Goal: Navigation & Orientation: Find specific page/section

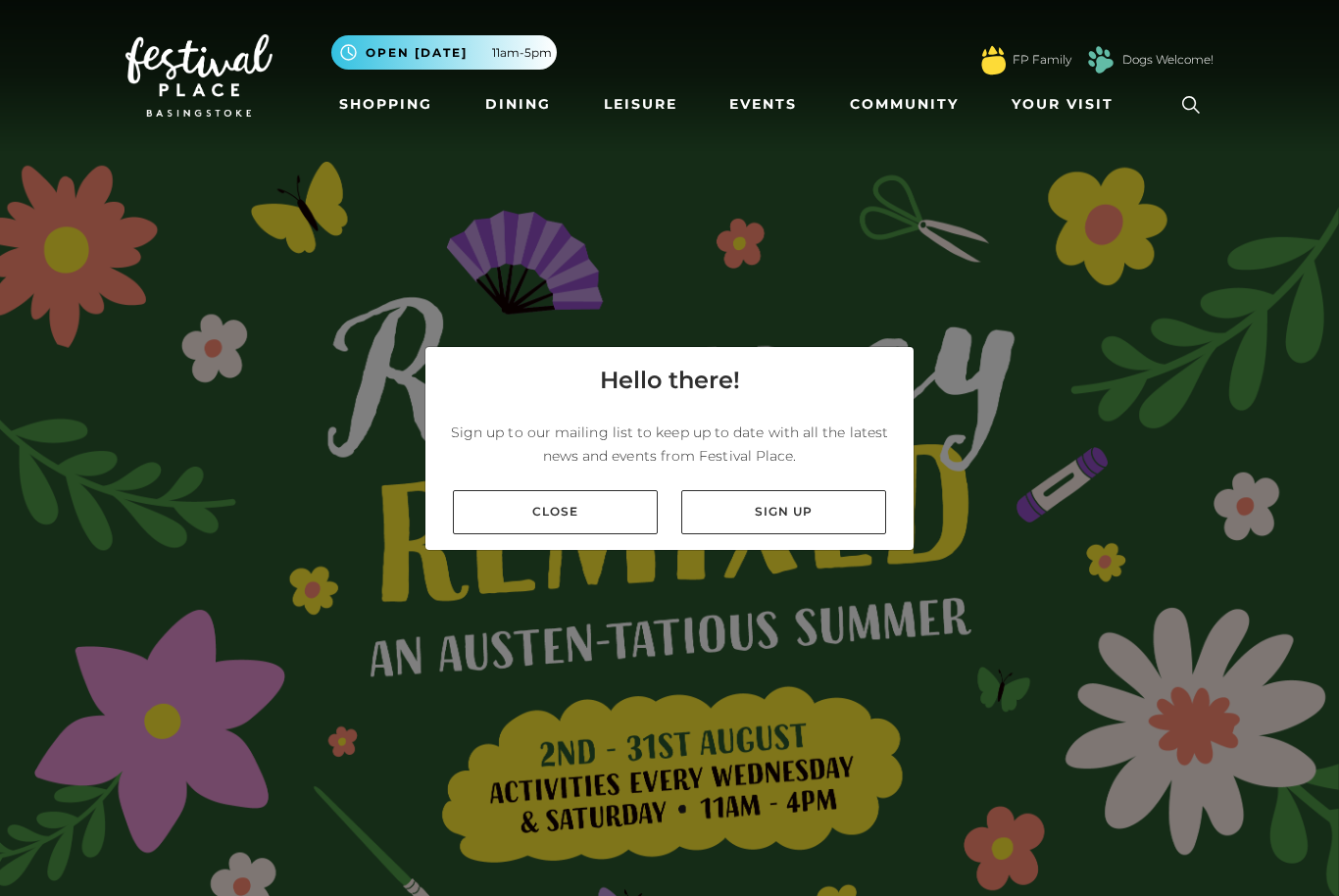
click at [599, 550] on div "Close Sign up" at bounding box center [669, 513] width 488 height 76
click at [600, 535] on link "Close" at bounding box center [555, 512] width 205 height 44
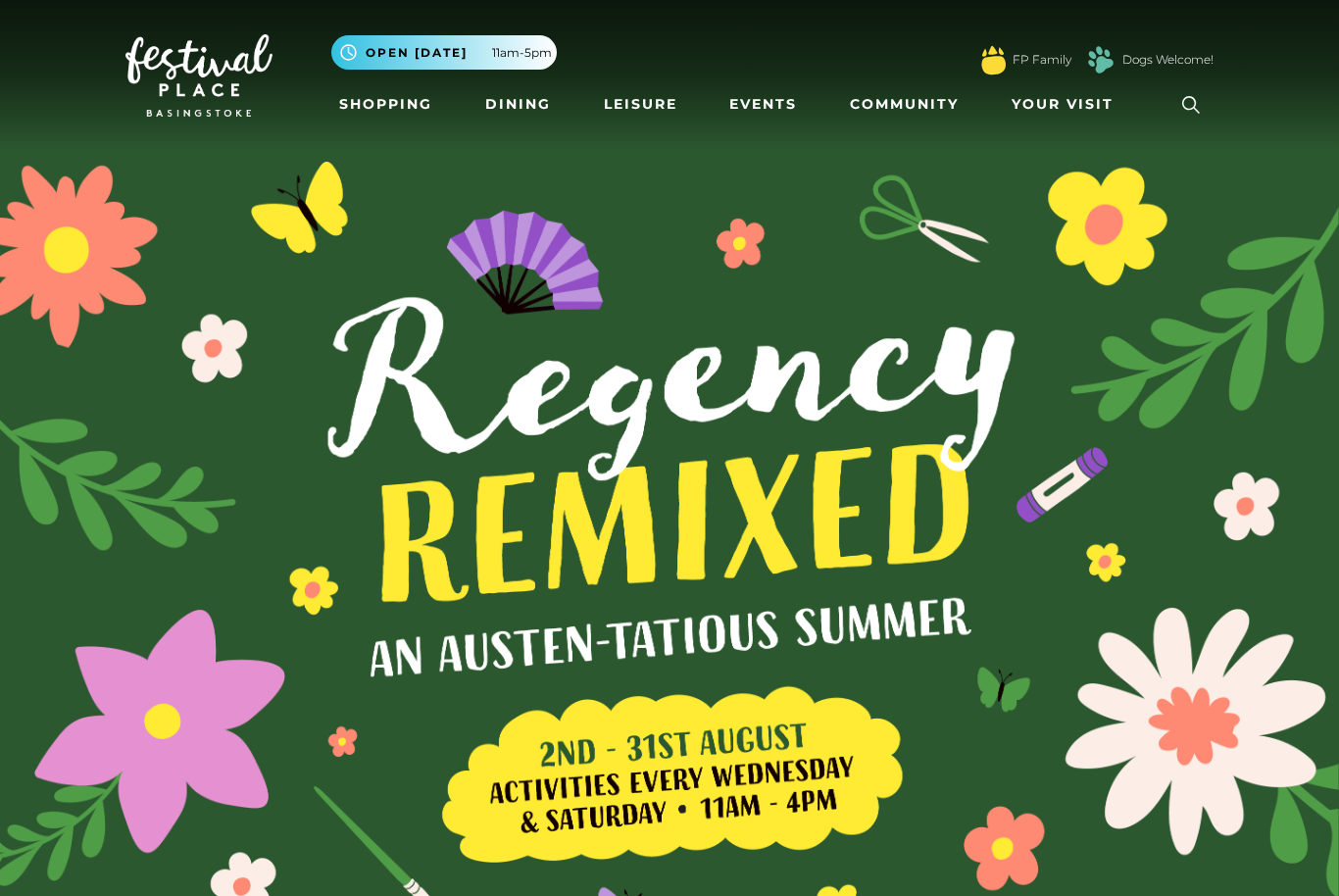
click at [818, 135] on nav "Toggle navigation .st5{fill:none;stroke:#FFFFFF;stroke-width:2.29;stroke-miterl…" at bounding box center [670, 75] width 1339 height 151
click at [786, 100] on link "Events" at bounding box center [763, 104] width 84 height 36
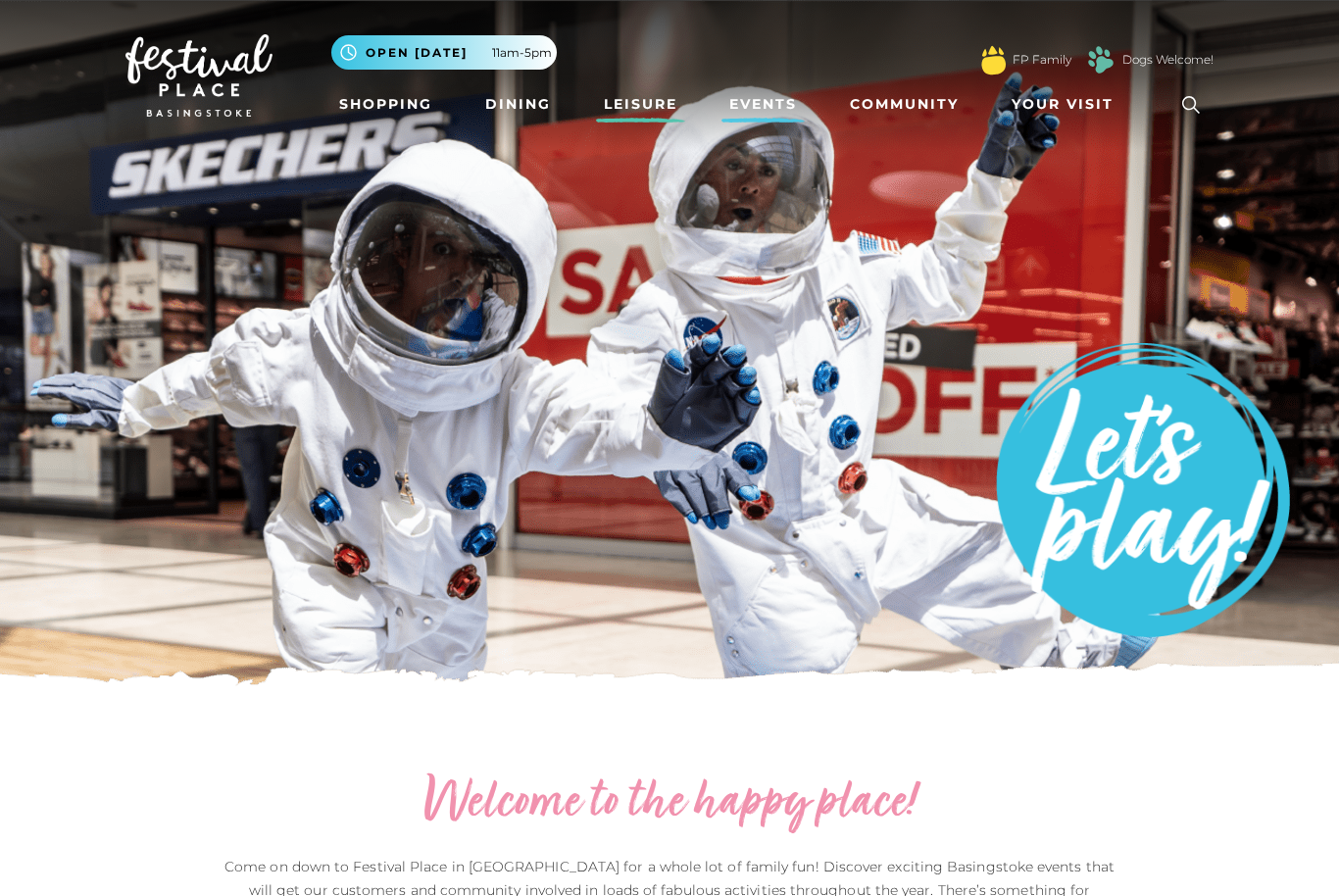
click at [644, 110] on link "Leisure" at bounding box center [640, 104] width 89 height 36
